Goal: Use online tool/utility: Utilize a website feature to perform a specific function

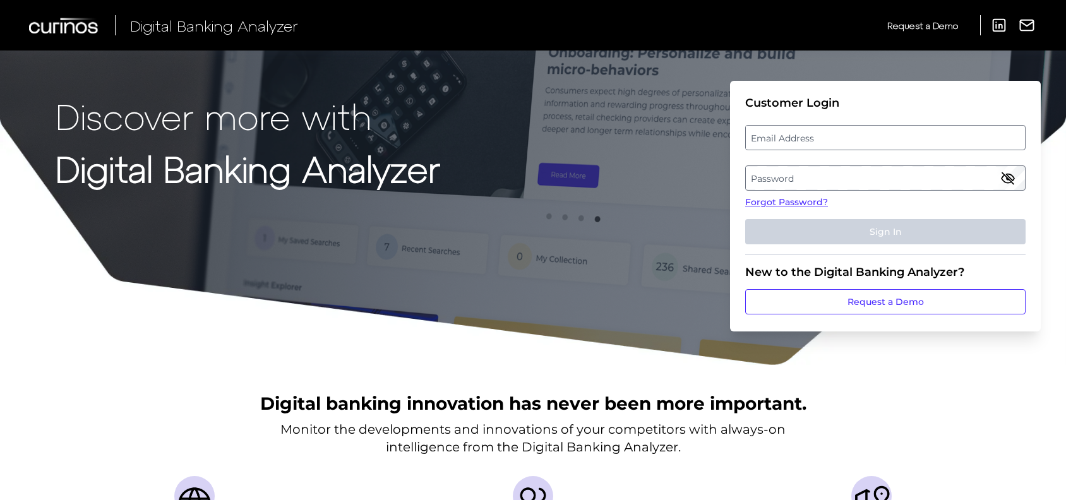
click at [815, 135] on label "Email Address" at bounding box center [885, 137] width 278 height 23
click at [815, 135] on input "email" at bounding box center [885, 137] width 280 height 25
type input "[PERSON_NAME][EMAIL_ADDRESS][PERSON_NAME][DOMAIN_NAME]"
click at [798, 179] on label "Password" at bounding box center [885, 178] width 278 height 23
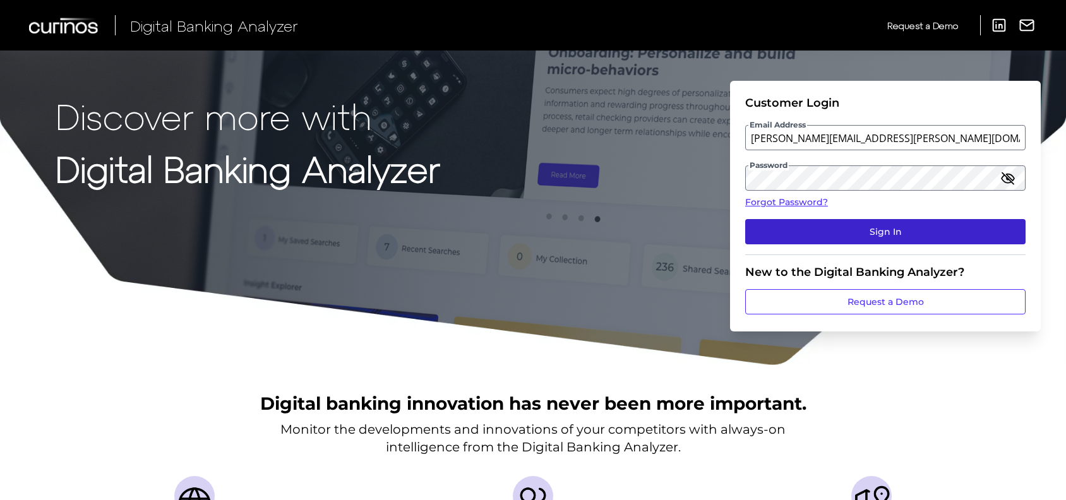
click at [895, 225] on button "Sign In" at bounding box center [885, 231] width 280 height 25
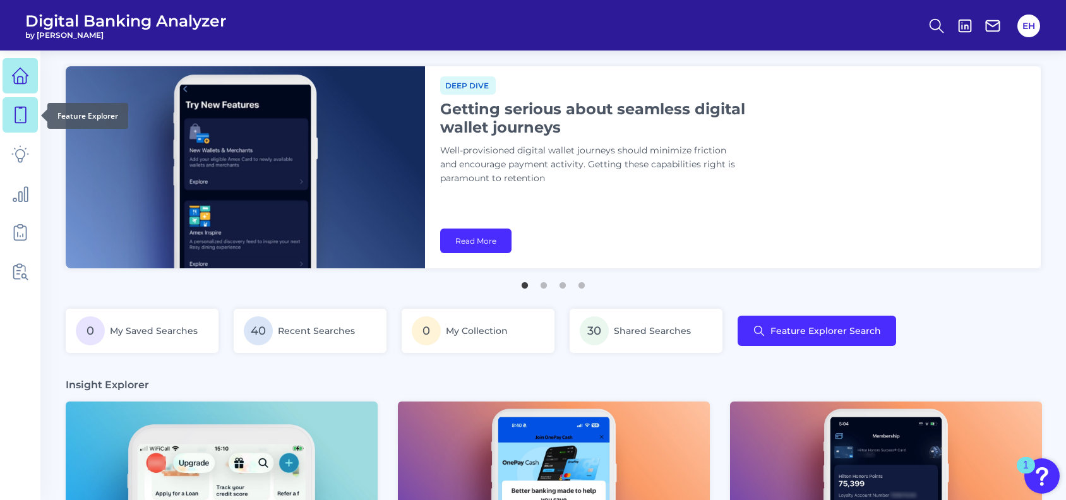
click at [18, 120] on icon at bounding box center [20, 115] width 18 height 18
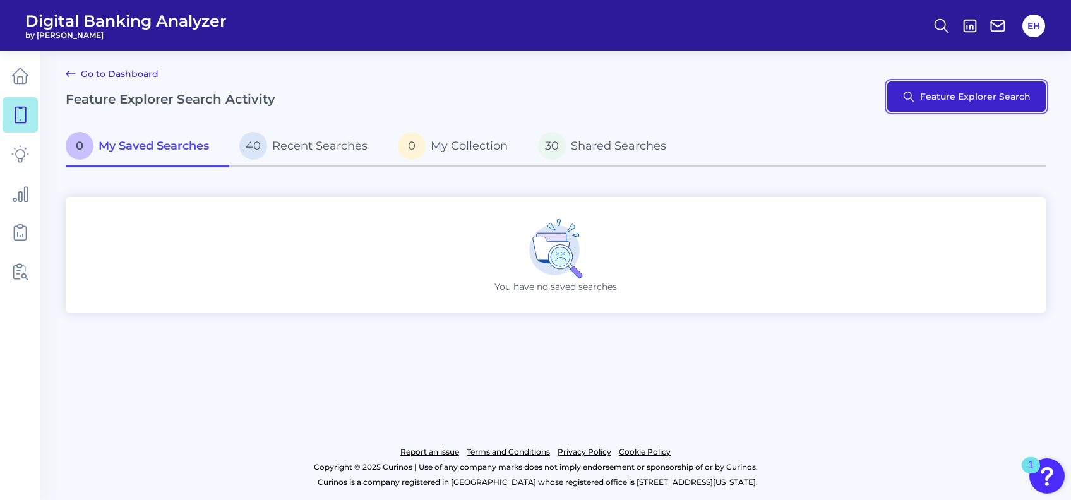
click at [997, 95] on button "Feature Explorer Search" at bounding box center [966, 96] width 158 height 30
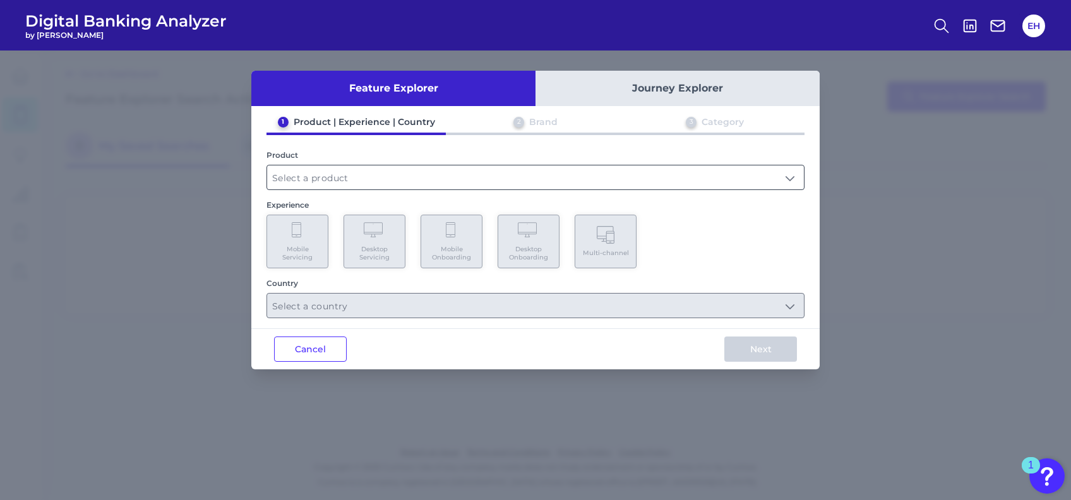
click at [434, 181] on input "text" at bounding box center [535, 177] width 537 height 24
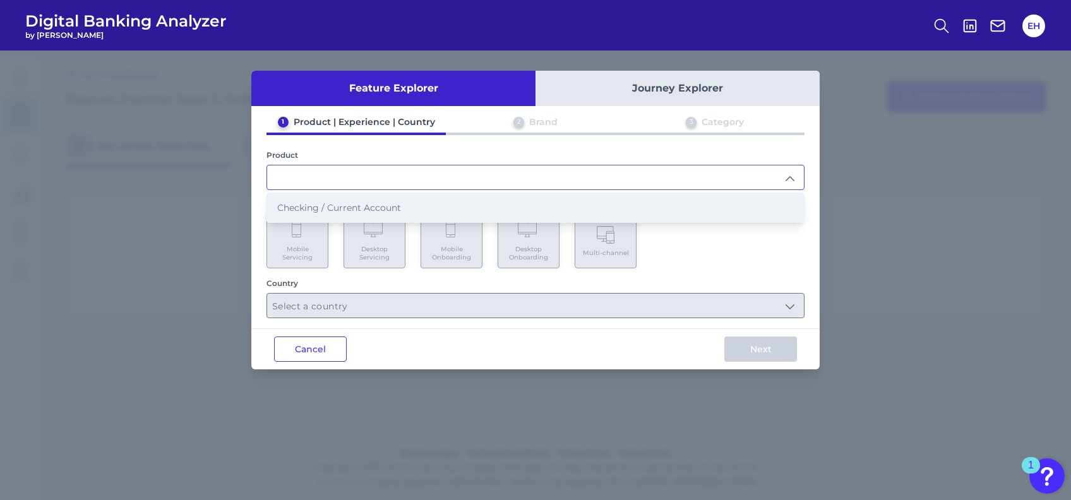
click at [362, 206] on span "Checking / Current Account" at bounding box center [339, 207] width 124 height 11
type input "Checking / Current Account"
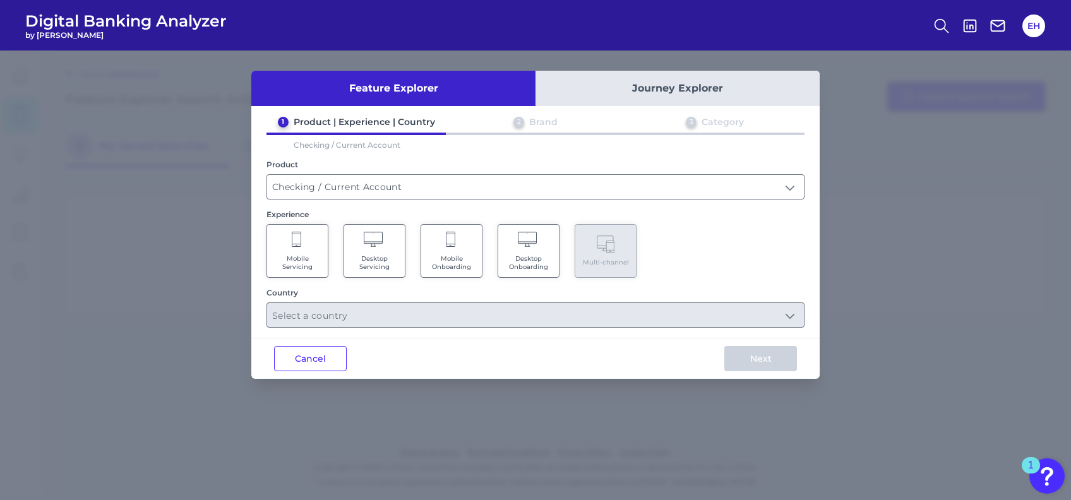
click at [457, 262] on span "Mobile Onboarding" at bounding box center [451, 262] width 48 height 16
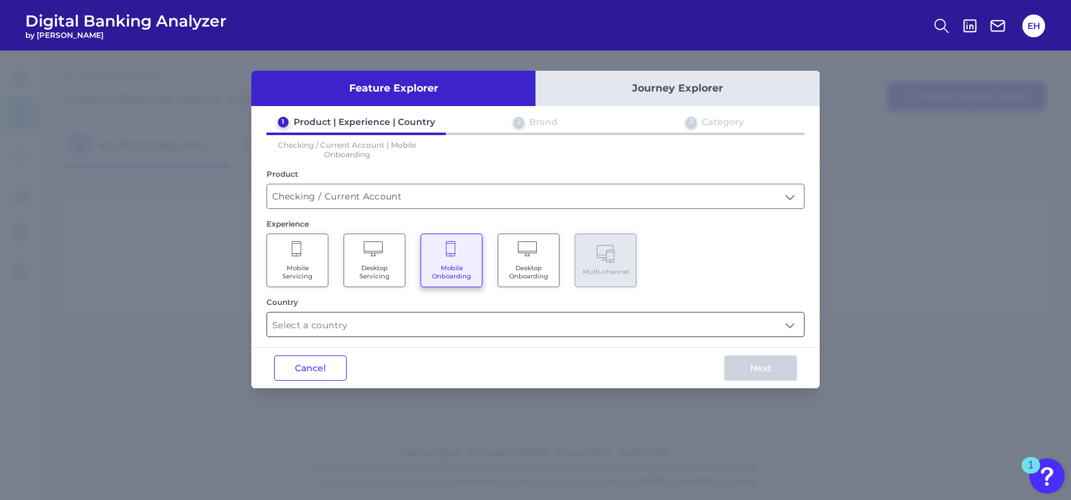
click at [427, 321] on input "text" at bounding box center [535, 325] width 537 height 24
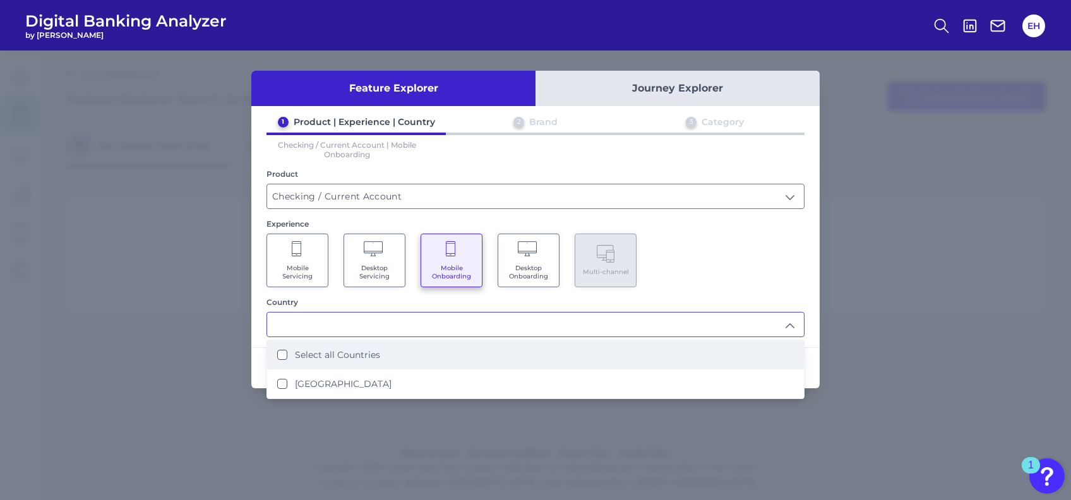
click at [358, 355] on label "Select all Countries" at bounding box center [337, 354] width 85 height 11
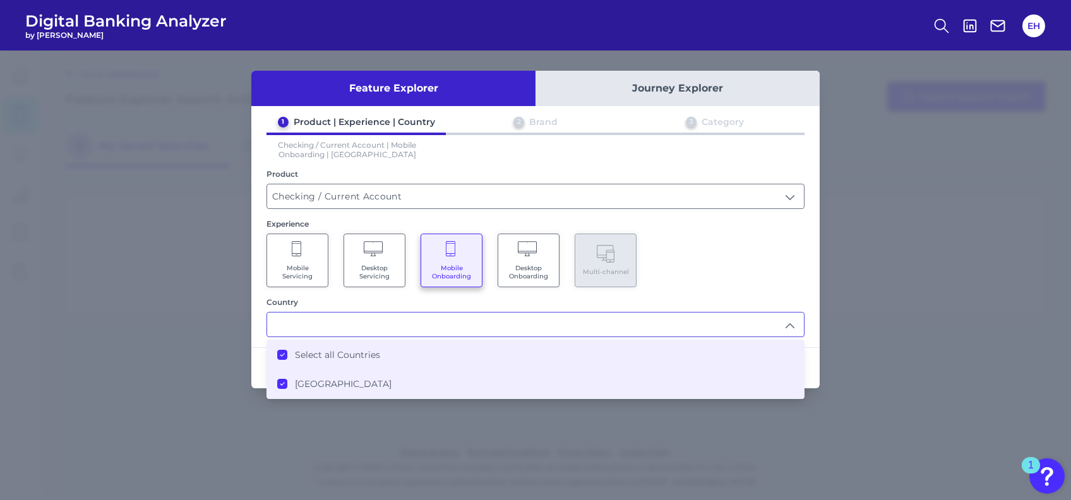
type input "Select all Countries"
drag, startPoint x: 693, startPoint y: 280, endPoint x: 718, endPoint y: 320, distance: 47.1
click at [693, 280] on div "Mobile Servicing Desktop Servicing Mobile Onboarding Desktop Onboarding Multi-c…" at bounding box center [535, 261] width 538 height 54
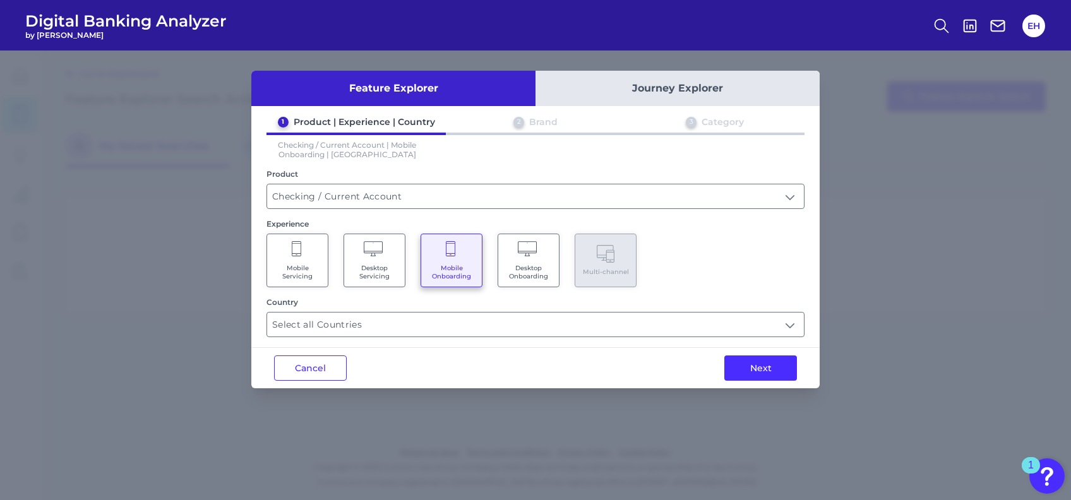
click at [757, 367] on button "Next" at bounding box center [760, 367] width 73 height 25
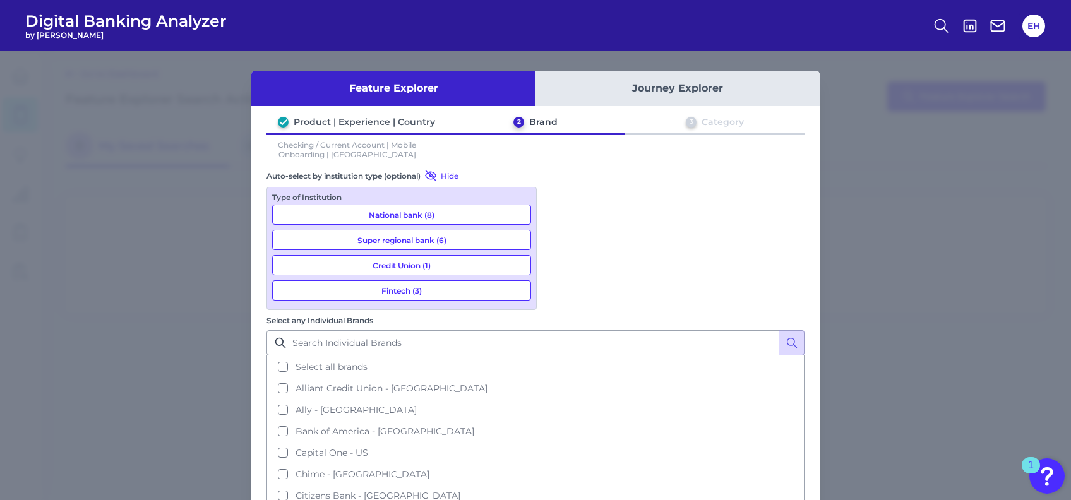
click at [367, 212] on button "National bank (8)" at bounding box center [401, 215] width 259 height 20
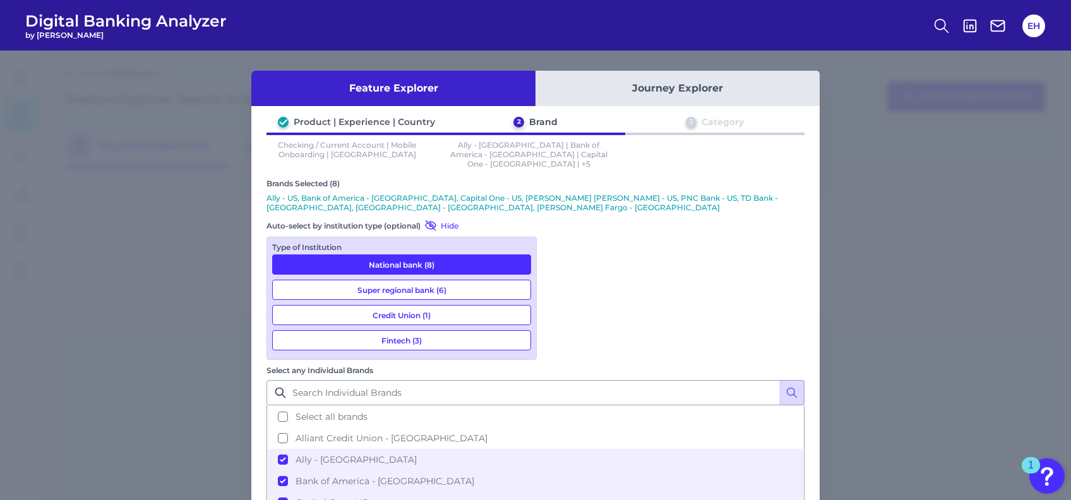
click at [373, 280] on button "Super regional bank (6)" at bounding box center [401, 290] width 259 height 20
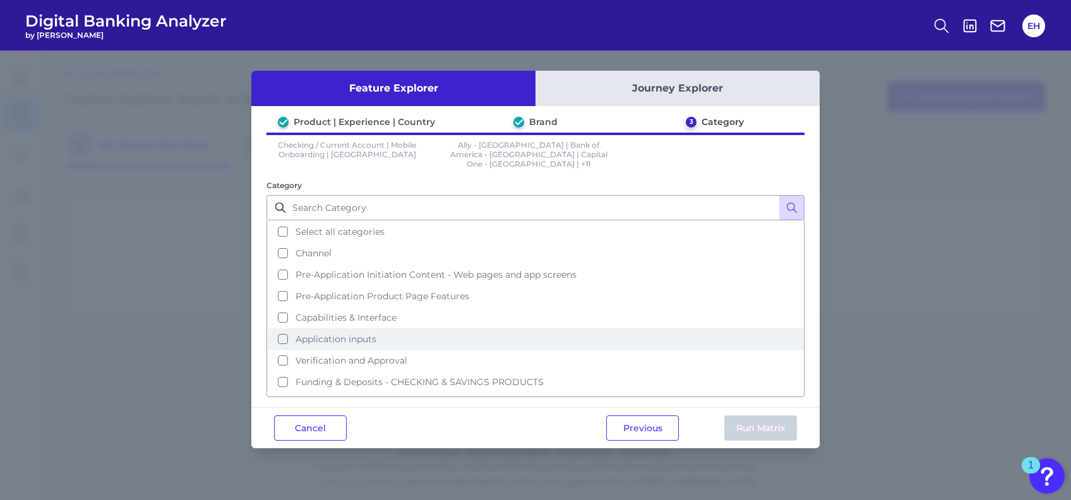
click at [278, 328] on button "Application inputs" at bounding box center [535, 338] width 535 height 21
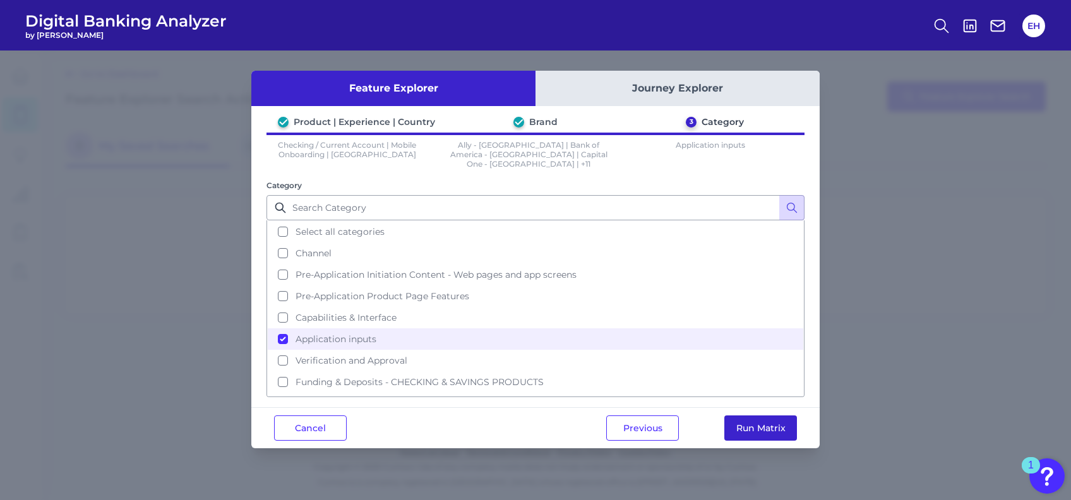
click at [755, 422] on button "Run Matrix" at bounding box center [760, 427] width 73 height 25
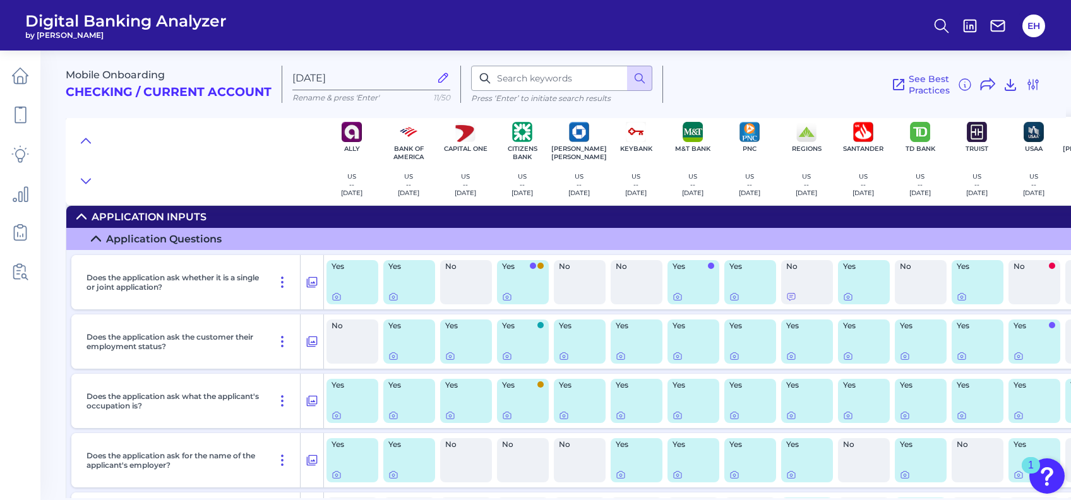
scroll to position [168, 0]
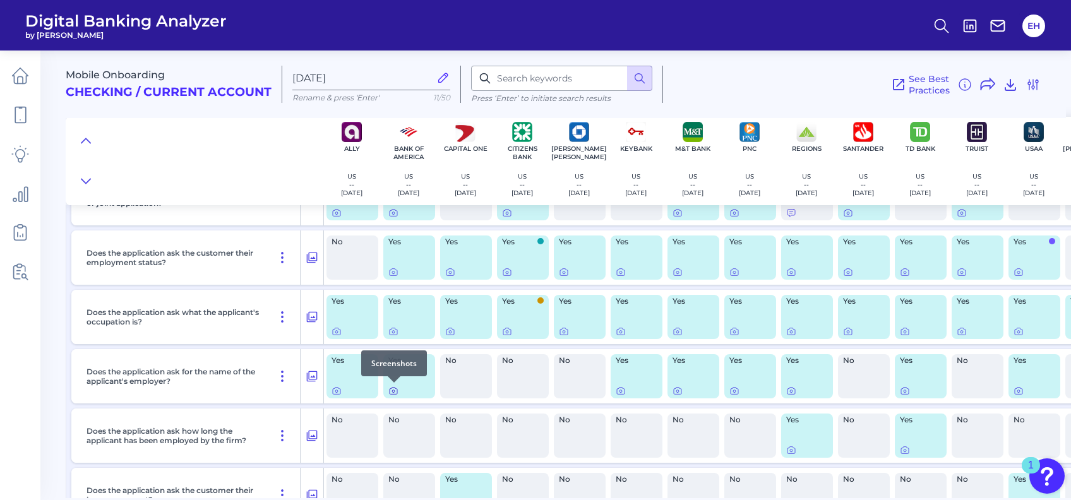
click at [395, 392] on icon at bounding box center [393, 391] width 10 height 10
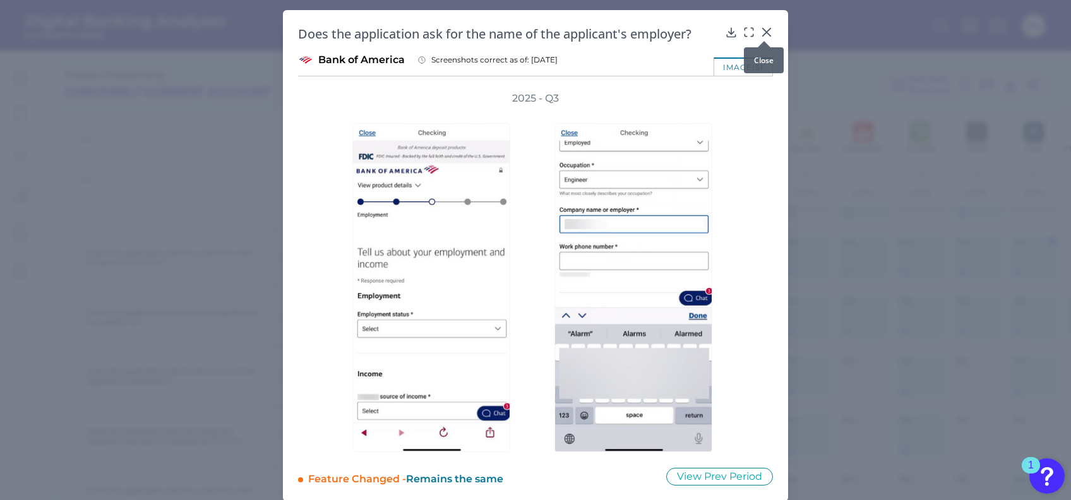
click at [766, 30] on icon at bounding box center [767, 32] width 8 height 8
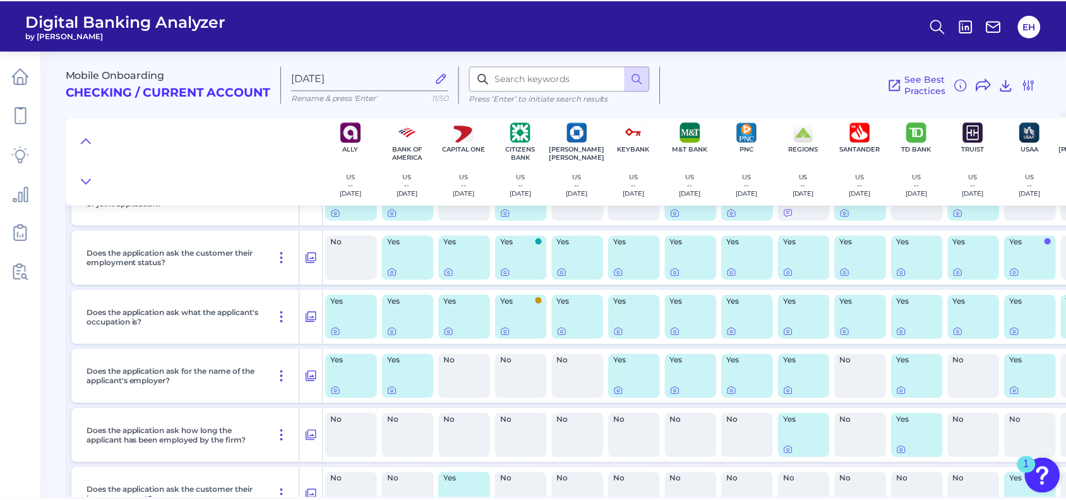
scroll to position [0, 0]
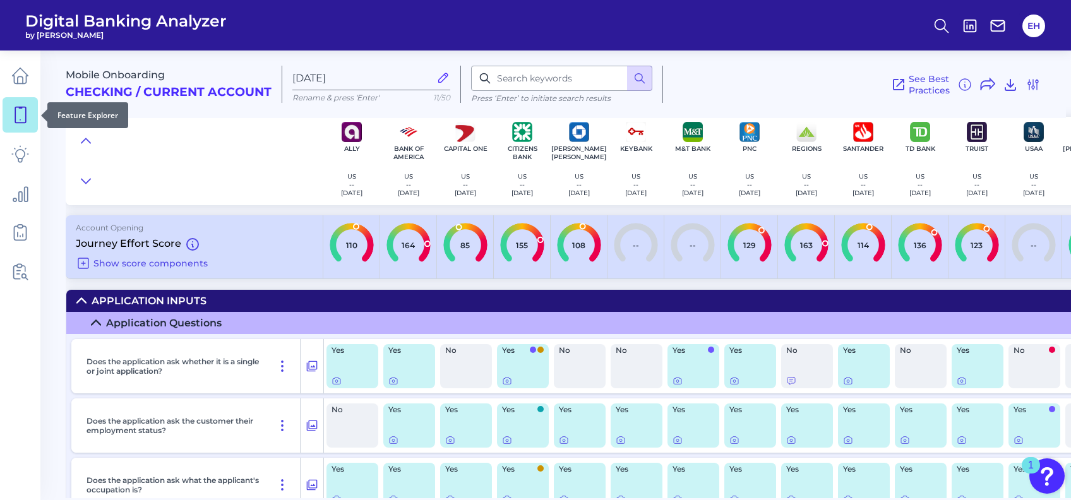
click at [14, 107] on icon at bounding box center [20, 115] width 18 height 18
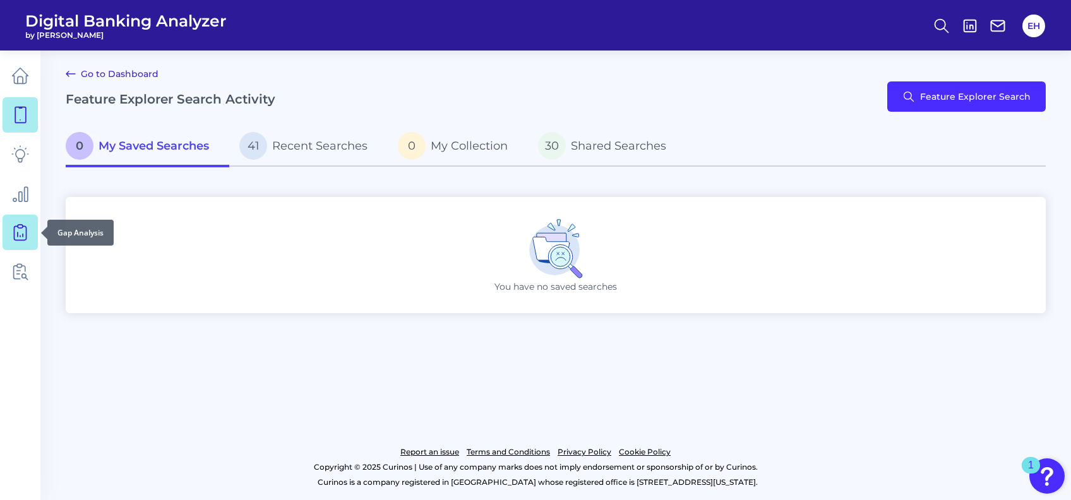
click at [20, 222] on link at bounding box center [20, 232] width 35 height 35
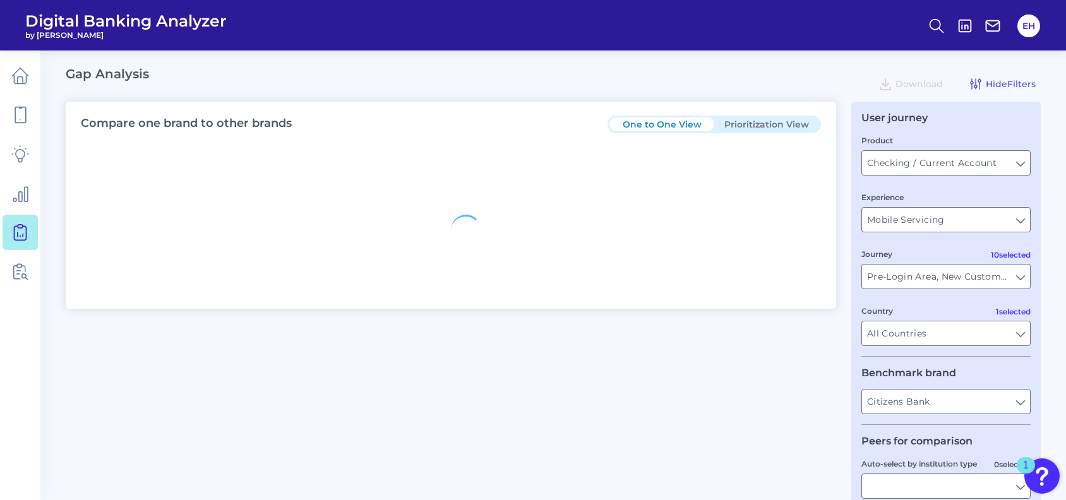
type input "All Journeys"
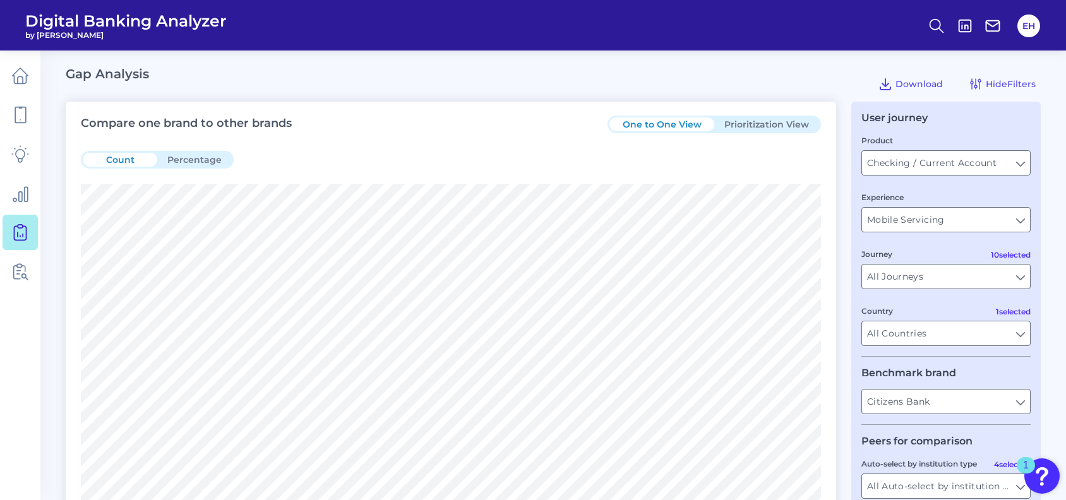
scroll to position [505, 0]
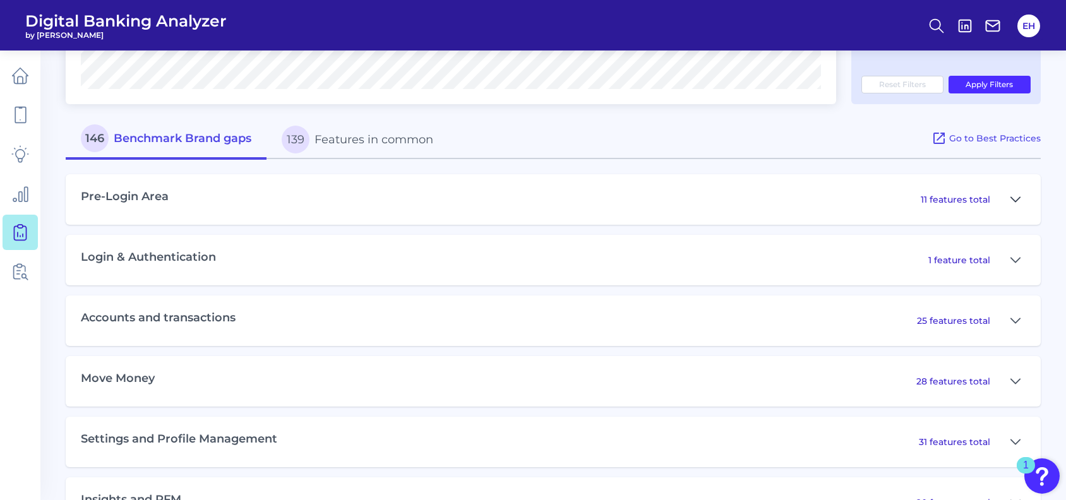
click at [1014, 201] on icon at bounding box center [1015, 199] width 9 height 4
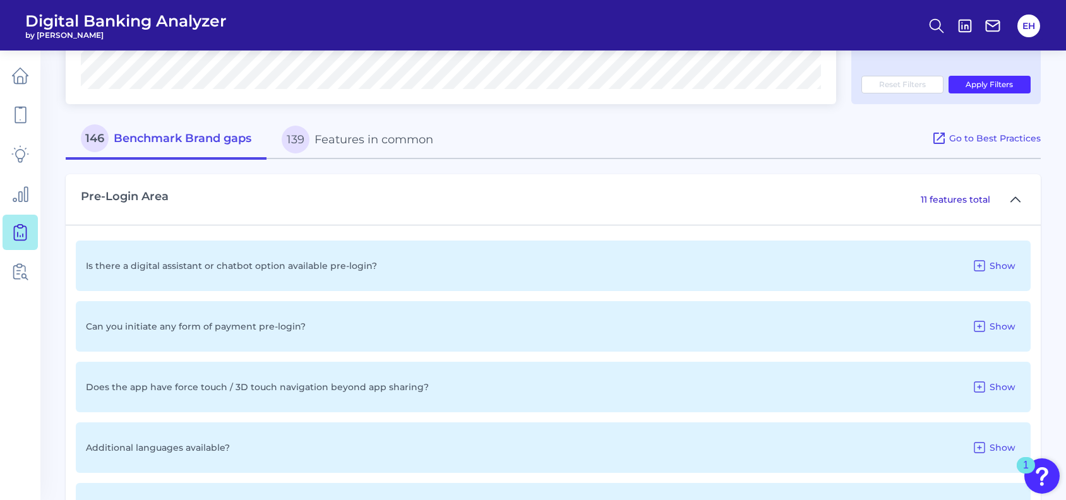
click at [1014, 202] on icon at bounding box center [1015, 199] width 10 height 15
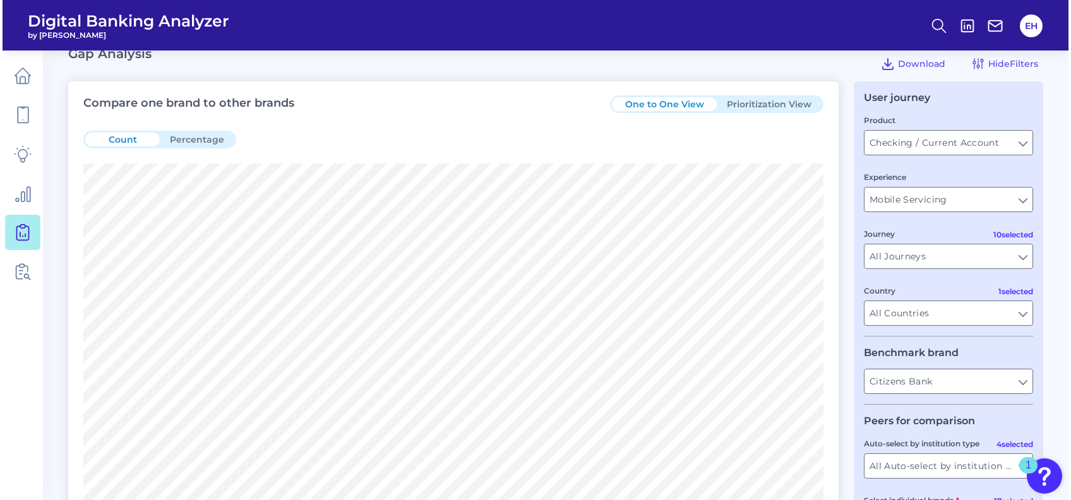
scroll to position [0, 0]
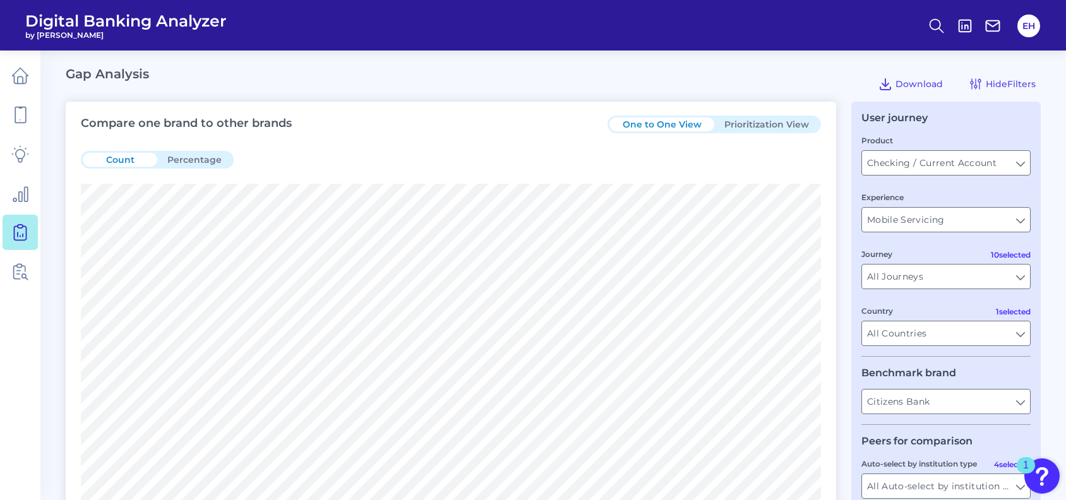
click at [770, 131] on button "Prioritization View" at bounding box center [766, 124] width 105 height 14
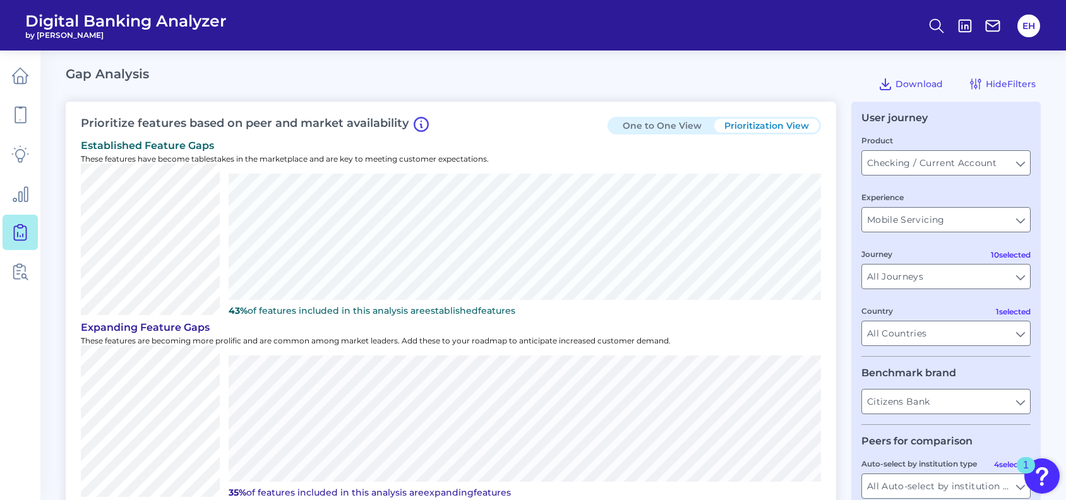
click at [665, 124] on button "One to One View" at bounding box center [661, 126] width 105 height 14
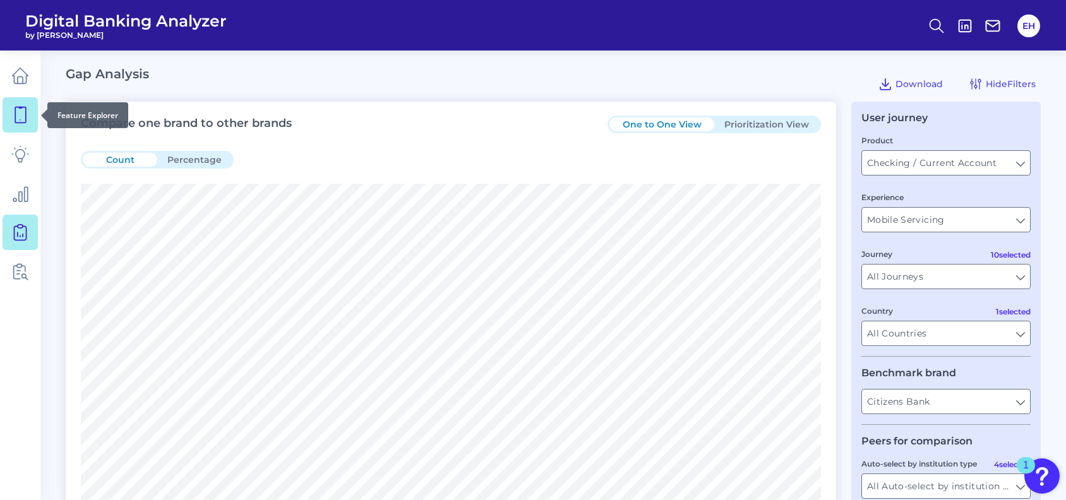
click at [12, 110] on icon at bounding box center [20, 115] width 18 height 18
